Goal: Transaction & Acquisition: Obtain resource

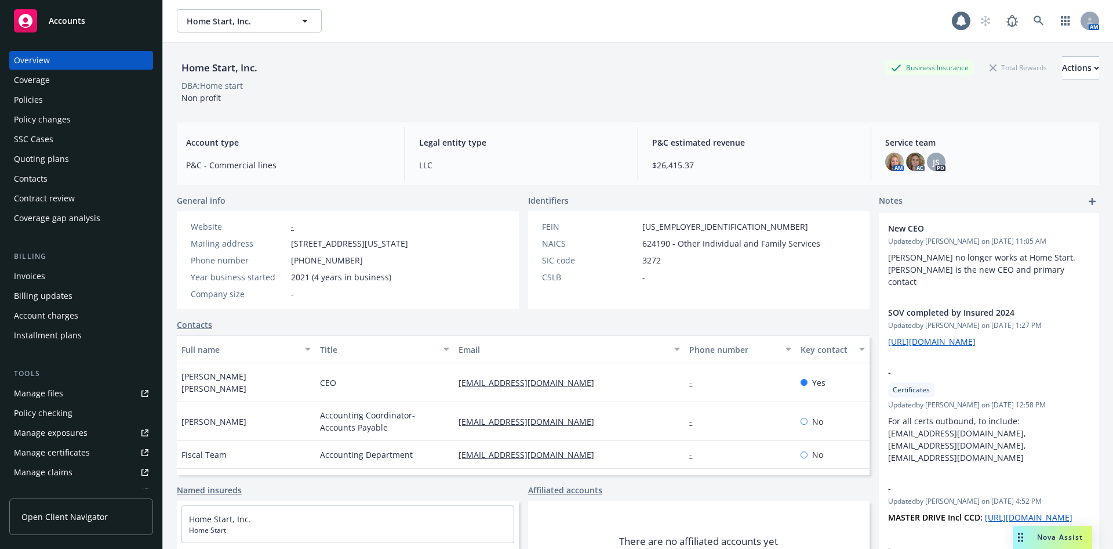
click at [49, 161] on div "Quoting plans" at bounding box center [41, 159] width 55 height 19
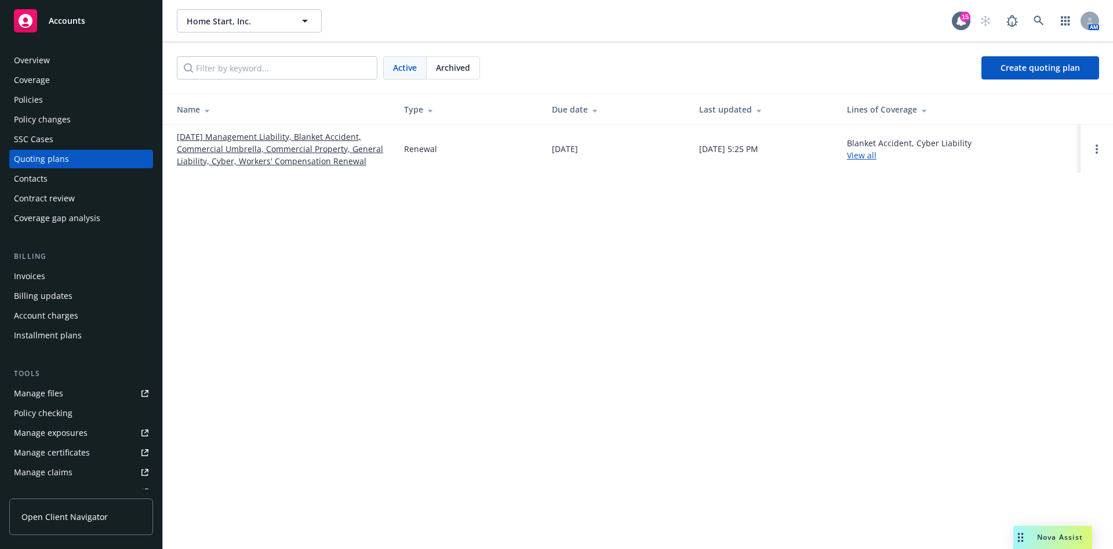
click at [462, 65] on span "Archived" at bounding box center [453, 67] width 34 height 12
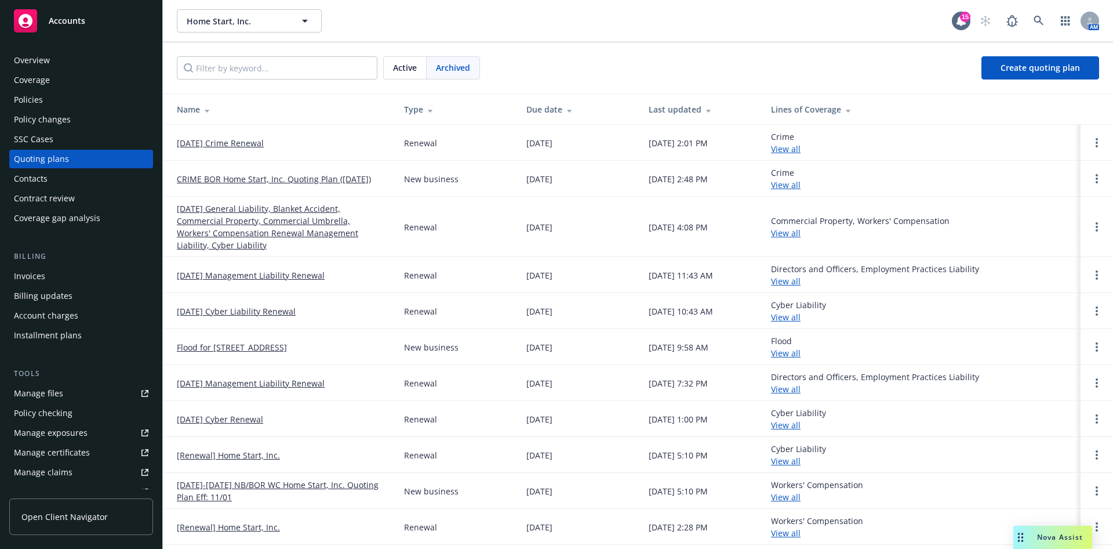
click at [213, 220] on link "[DATE] General Liability, Blanket Accident, Commercial Property, Commercial Umb…" at bounding box center [281, 226] width 209 height 49
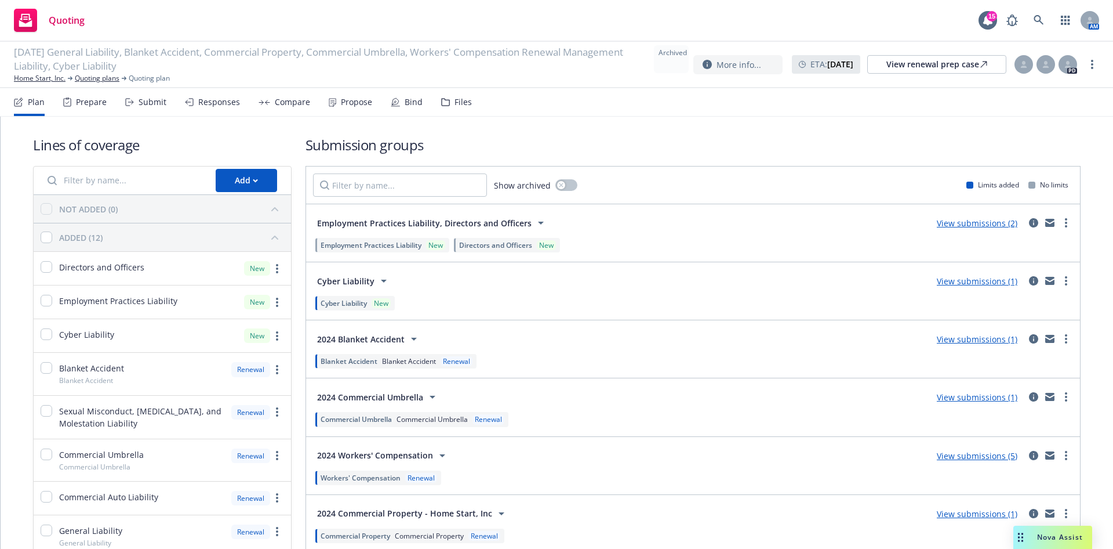
click at [458, 104] on div "Files" at bounding box center [463, 101] width 17 height 9
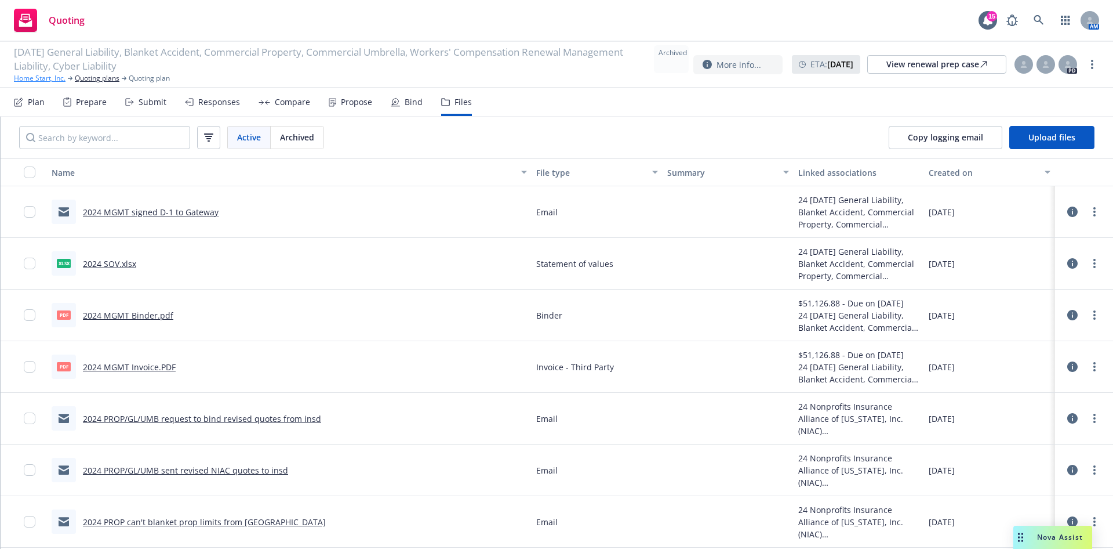
click at [31, 81] on link "Home Start, Inc." at bounding box center [40, 78] width 52 height 10
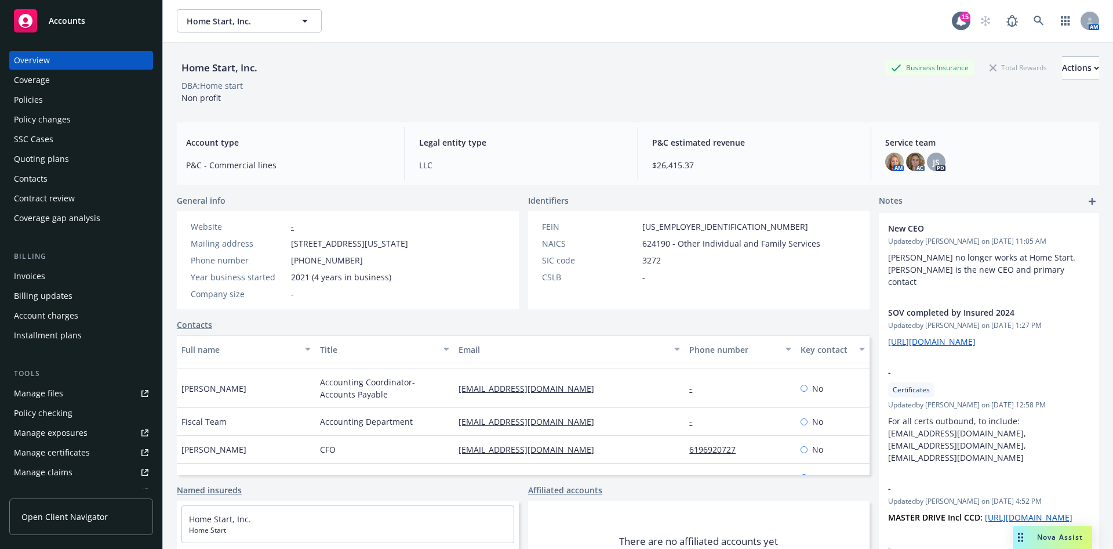
scroll to position [67, 0]
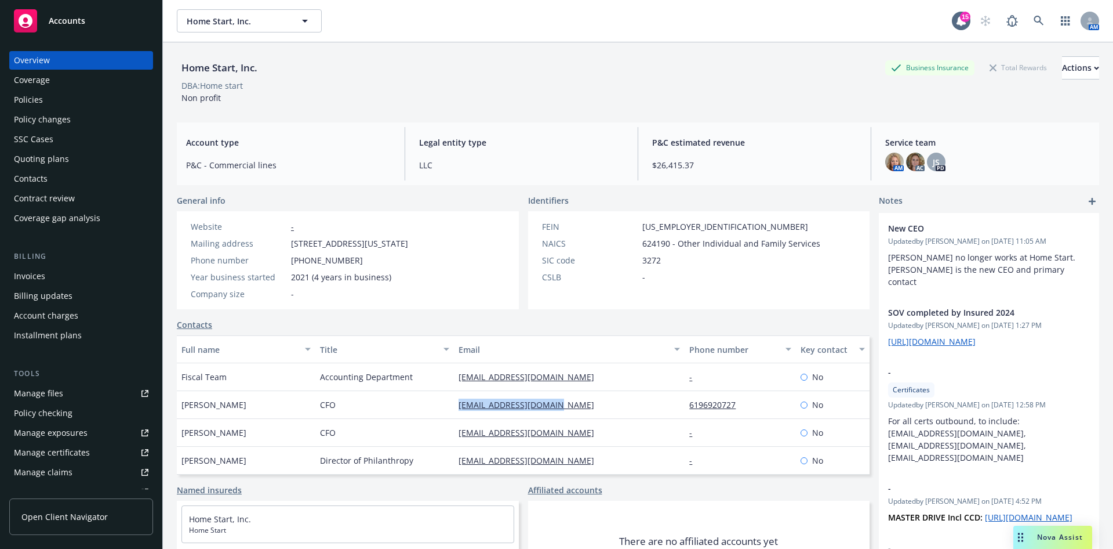
drag, startPoint x: 571, startPoint y: 416, endPoint x: 442, endPoint y: 409, distance: 128.9
click at [442, 409] on div "Erica Asbury CFO easbury@home-start.org 6196920727 No" at bounding box center [523, 405] width 693 height 28
copy div "easbury@home-start.org"
click at [591, 383] on div "fiscalteam@home-start.org" at bounding box center [569, 377] width 231 height 28
drag, startPoint x: 549, startPoint y: 408, endPoint x: 444, endPoint y: 412, distance: 105.0
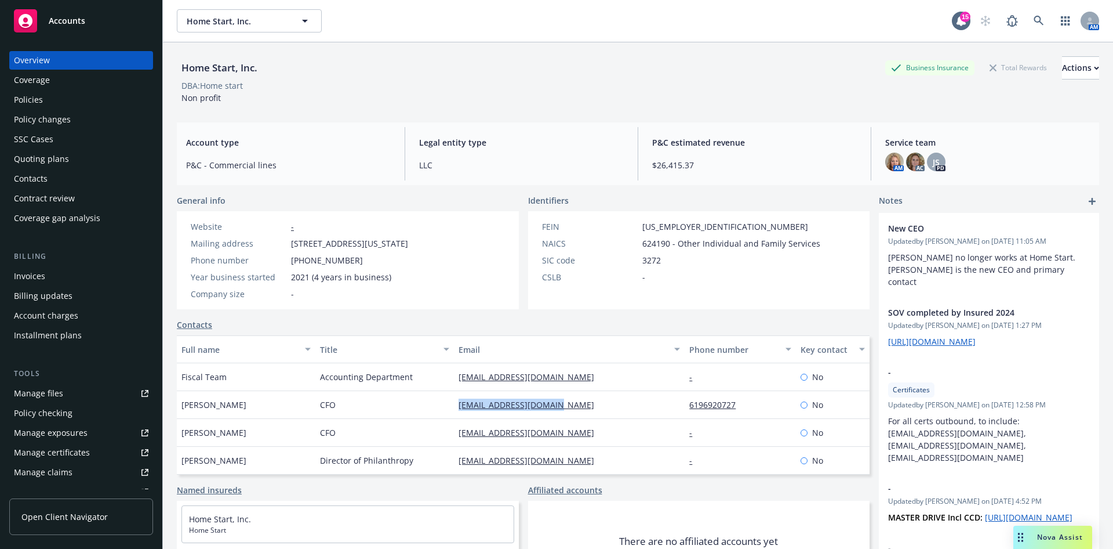
click at [454, 412] on div "easbury@home-start.org" at bounding box center [569, 405] width 231 height 28
copy link "easbury@home-start.org"
click at [78, 152] on div "Quoting plans" at bounding box center [81, 159] width 135 height 19
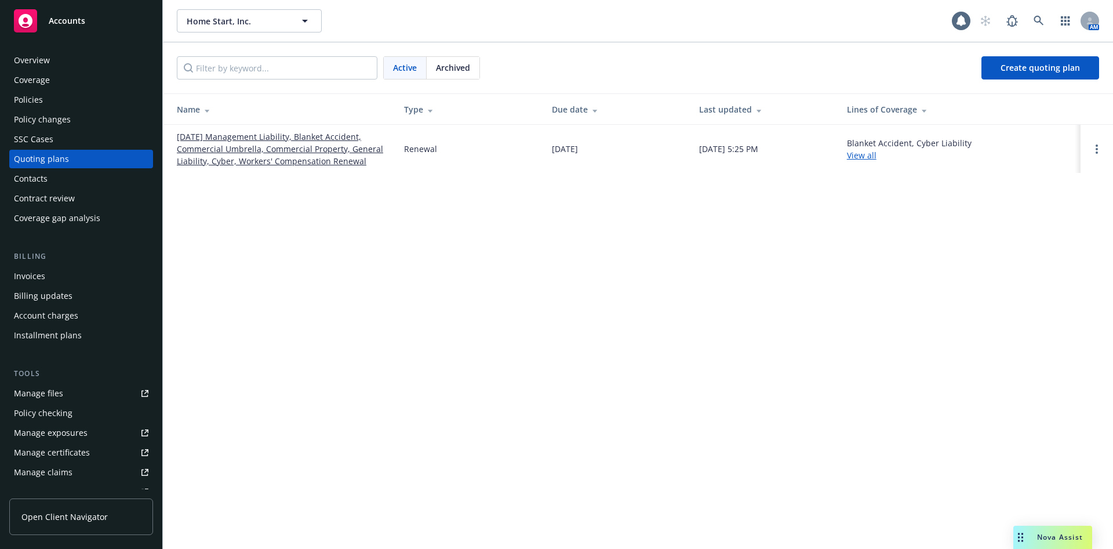
click at [247, 154] on link "[DATE] Management Liability, Blanket Accident, Commercial Umbrella, Commercial …" at bounding box center [281, 148] width 209 height 37
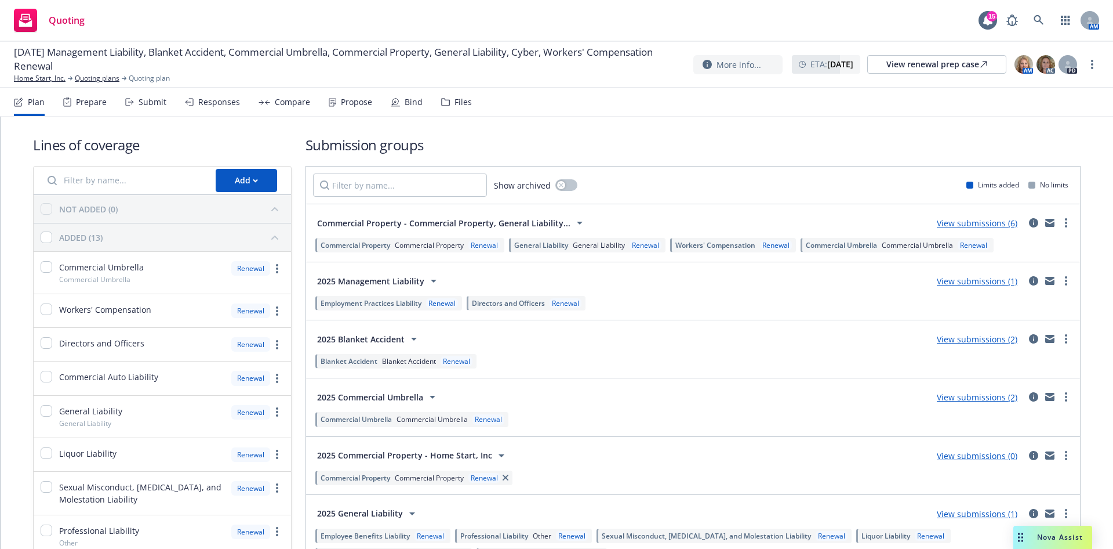
click at [457, 106] on div "Files" at bounding box center [463, 101] width 17 height 9
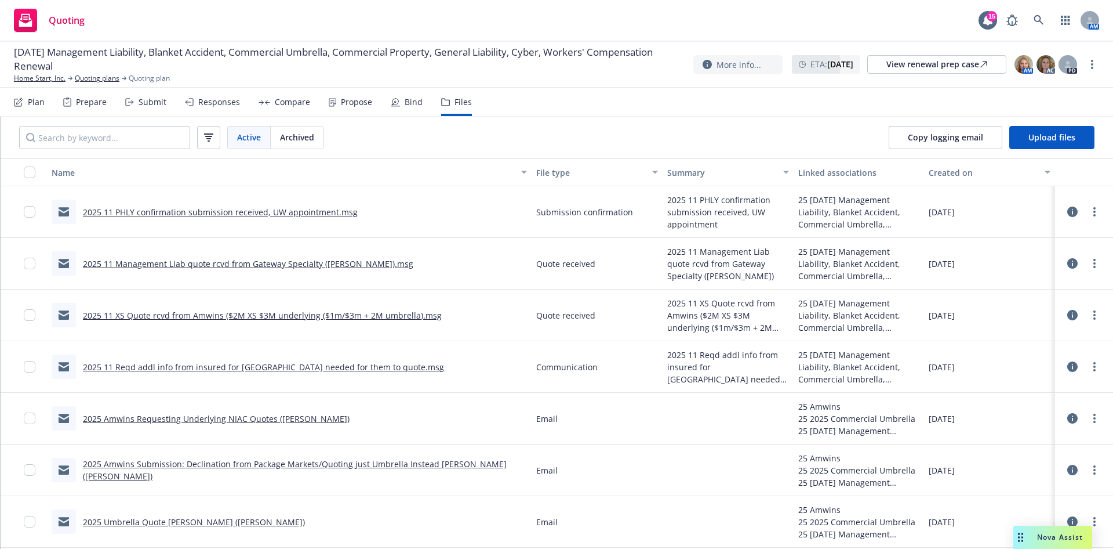
click at [292, 213] on link "2025 11 PHLY confirmation submission received, UW appointment.msg" at bounding box center [220, 211] width 275 height 11
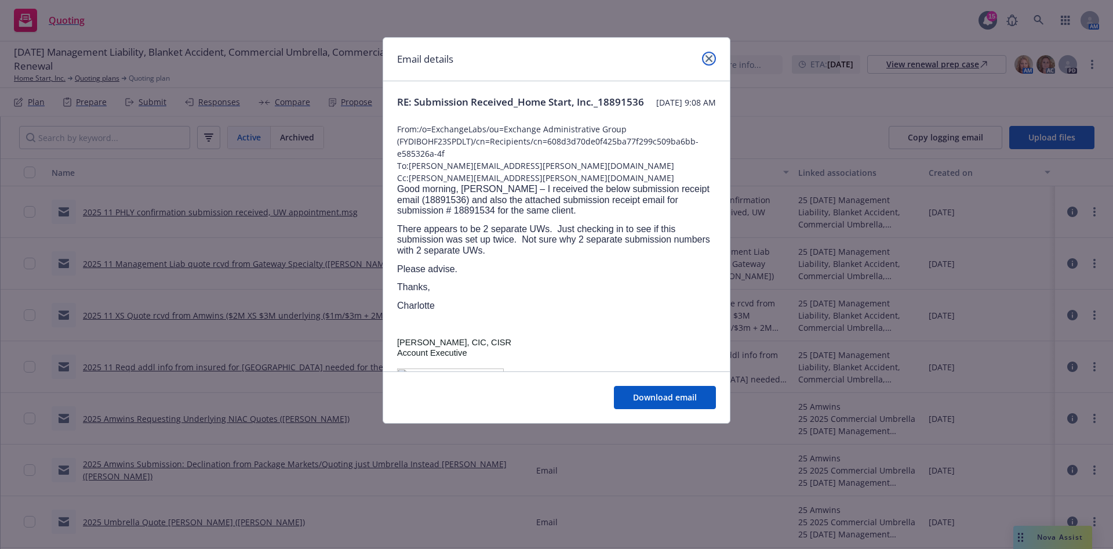
click at [709, 61] on icon "close" at bounding box center [709, 58] width 7 height 7
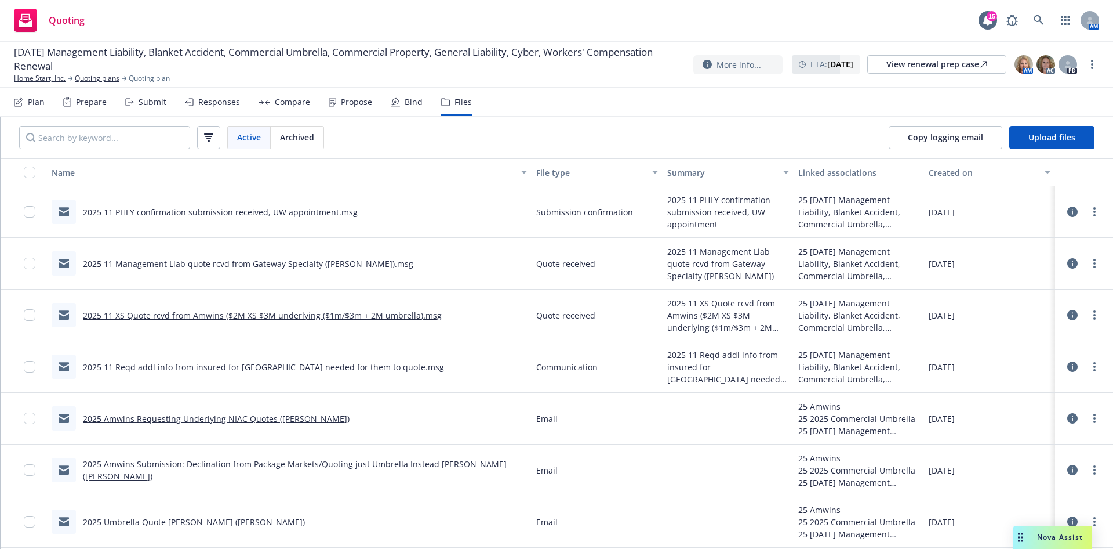
click at [243, 313] on link "2025 11 XS Quote rcvd from Amwins ($2M XS $3M underlying ($1m/$3m + 2M umbrella…" at bounding box center [262, 315] width 359 height 11
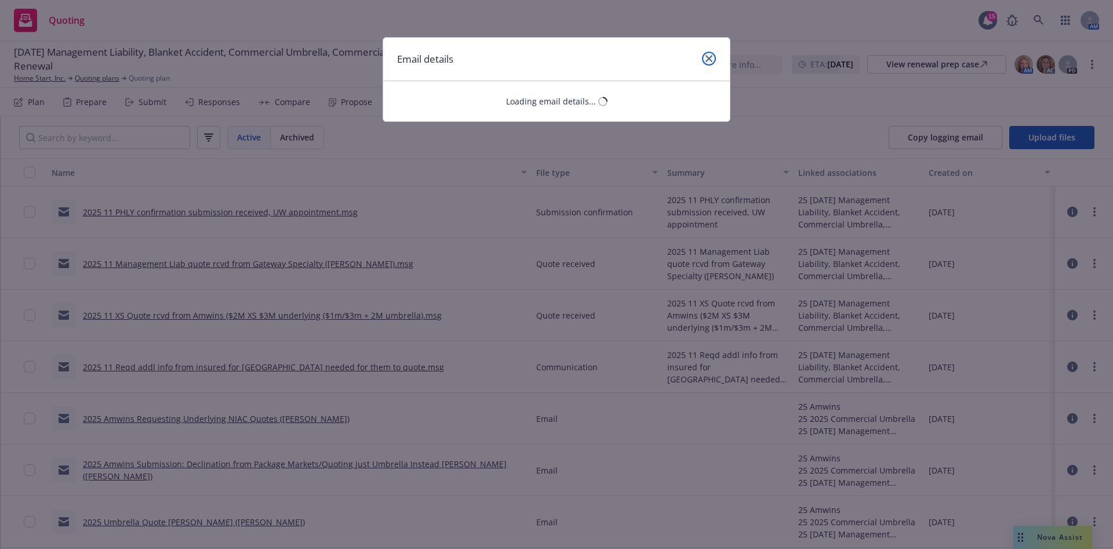
click at [713, 55] on link "close" at bounding box center [709, 59] width 14 height 14
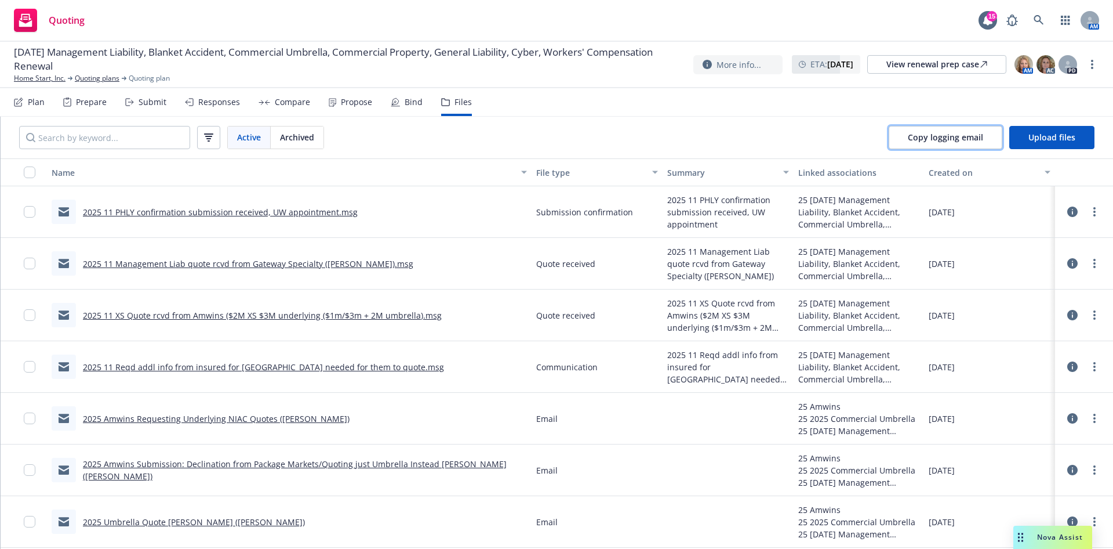
drag, startPoint x: 978, startPoint y: 129, endPoint x: 714, endPoint y: 6, distance: 291.3
click at [975, 129] on button "Copy logging email" at bounding box center [946, 137] width 114 height 23
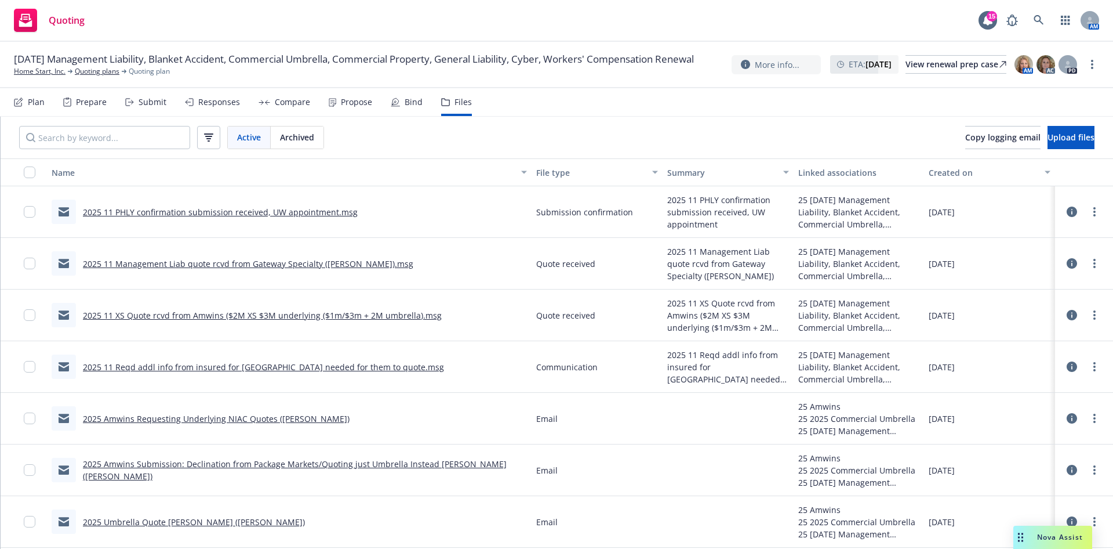
click at [76, 99] on div "Prepare" at bounding box center [91, 101] width 31 height 9
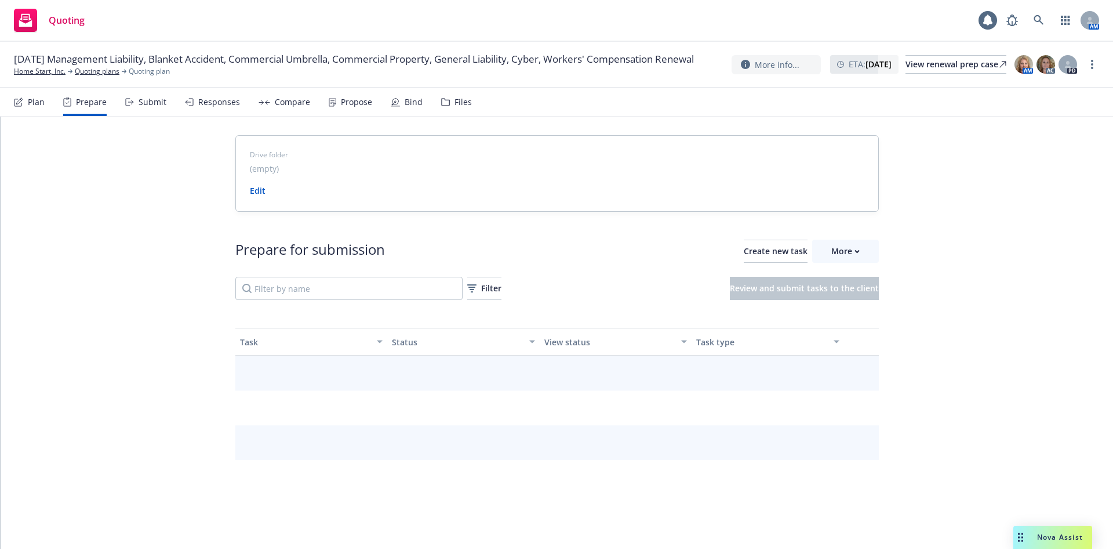
click at [34, 103] on div "Plan" at bounding box center [36, 101] width 17 height 9
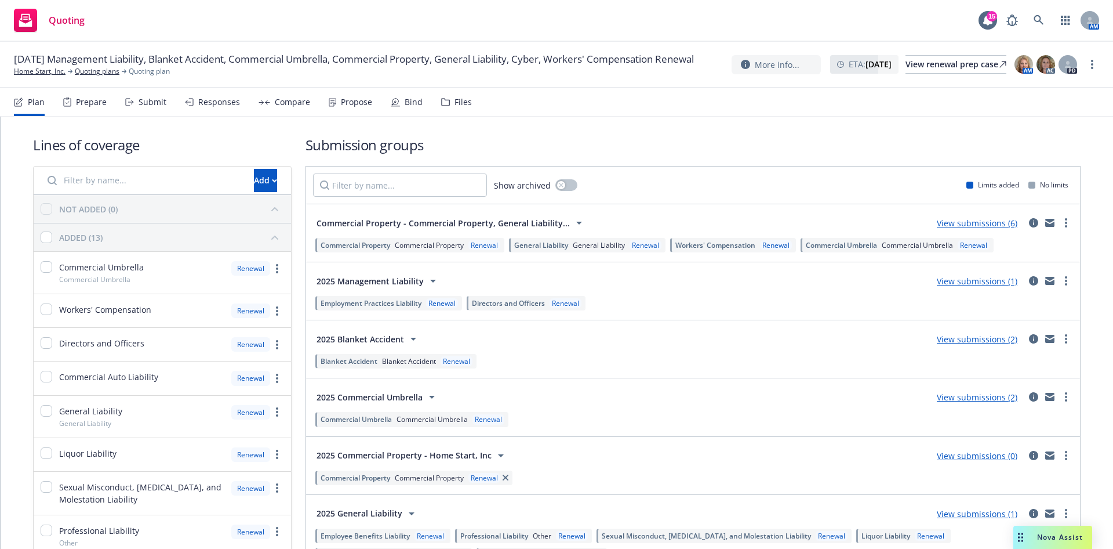
scroll to position [174, 0]
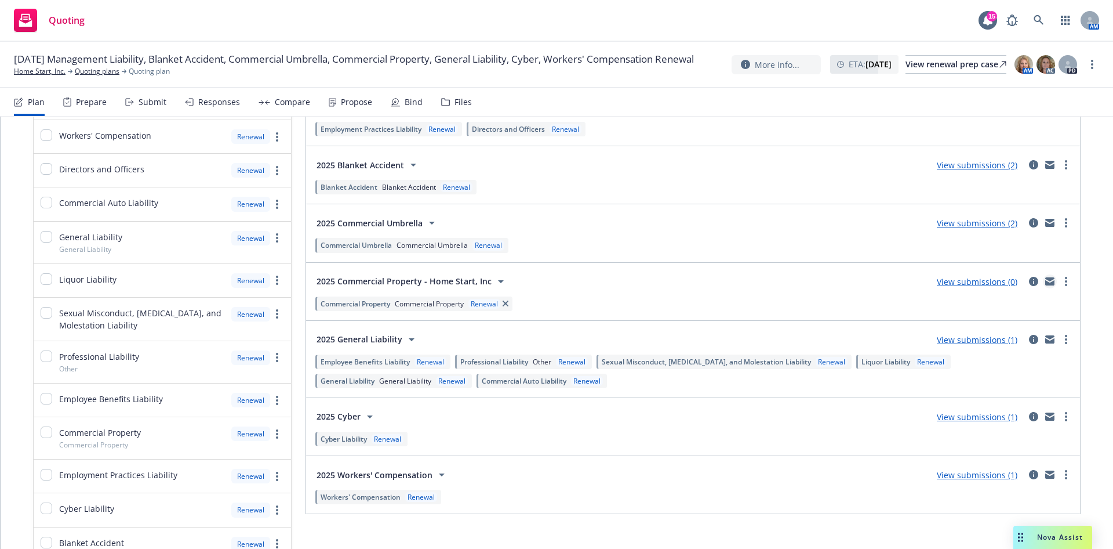
click at [1045, 281] on icon "mail" at bounding box center [1049, 281] width 9 height 8
